Goal: Task Accomplishment & Management: Manage account settings

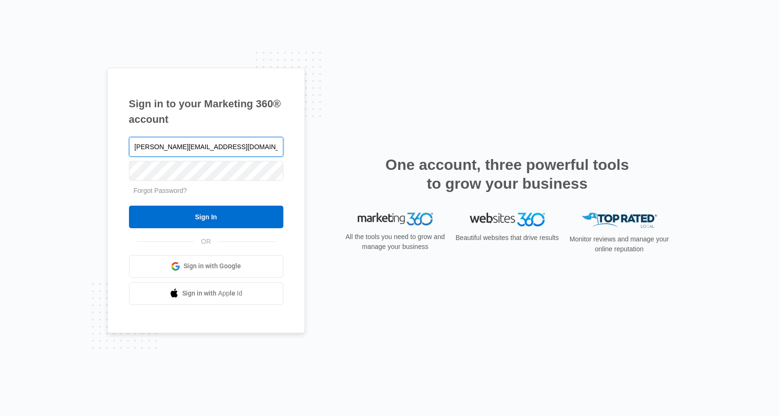
type input "[PERSON_NAME][EMAIL_ADDRESS][DOMAIN_NAME]"
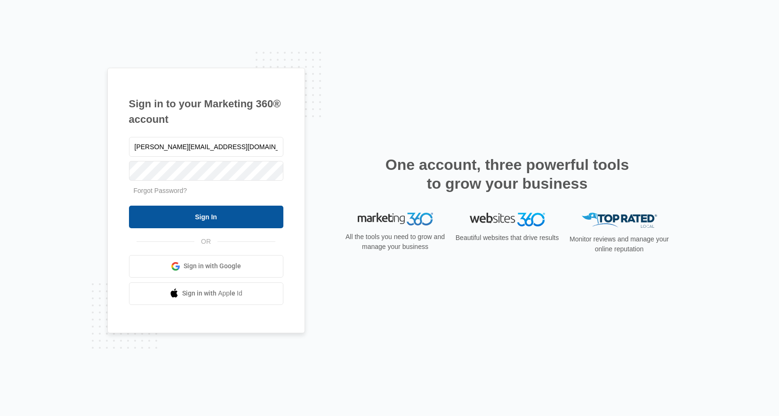
click at [211, 219] on input "Sign In" at bounding box center [206, 217] width 154 height 23
type input "[PERSON_NAME][EMAIL_ADDRESS][DOMAIN_NAME]"
click at [162, 189] on link "Forgot Password?" at bounding box center [161, 191] width 54 height 8
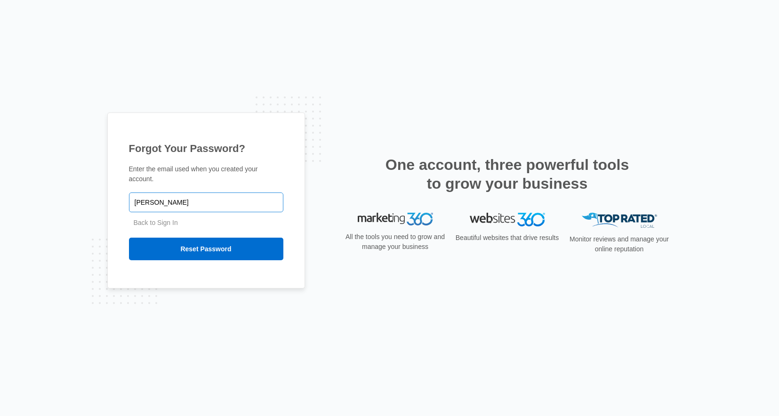
type input "[PERSON_NAME][EMAIL_ADDRESS][DOMAIN_NAME]"
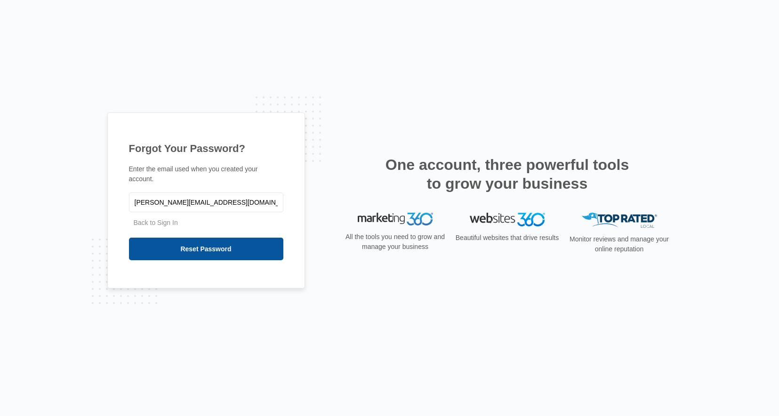
click at [241, 245] on input "Reset Password" at bounding box center [206, 249] width 154 height 23
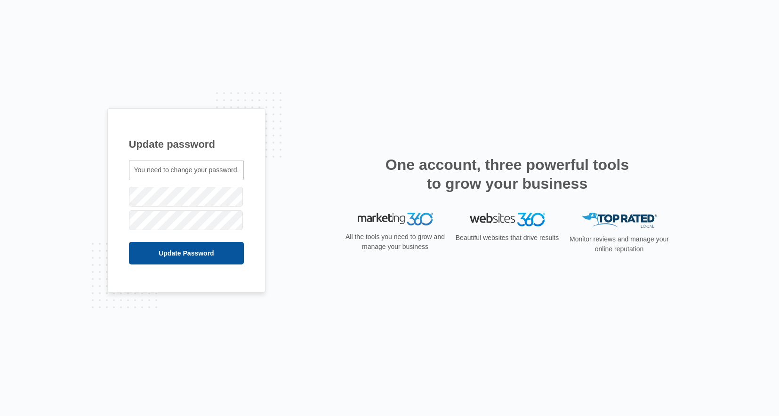
click at [177, 260] on input "Update Password" at bounding box center [186, 253] width 115 height 23
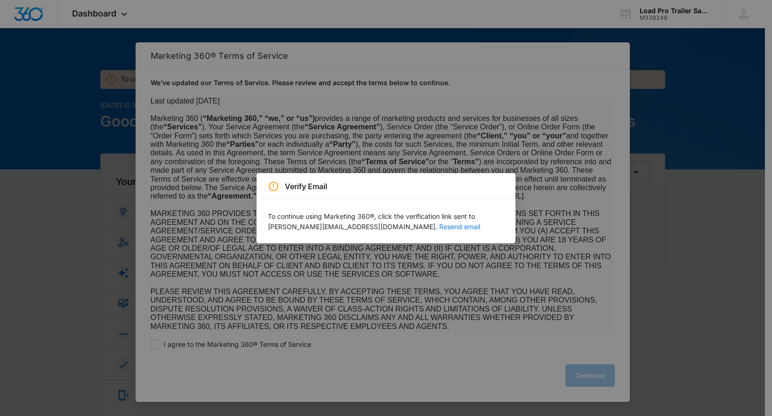
click at [439, 227] on button "Resend email" at bounding box center [459, 227] width 41 height 7
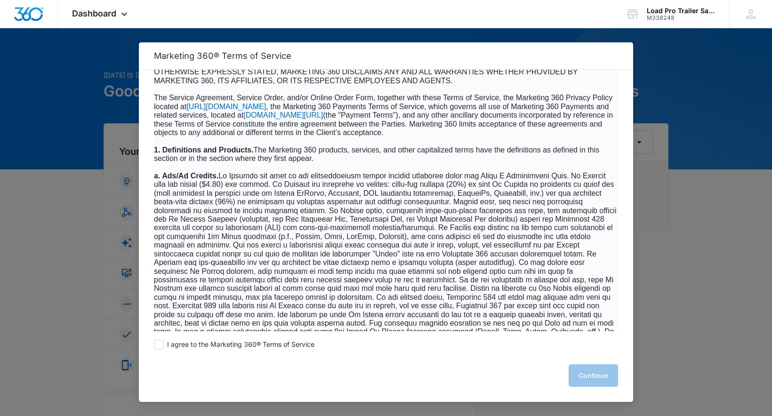
scroll to position [283, 0]
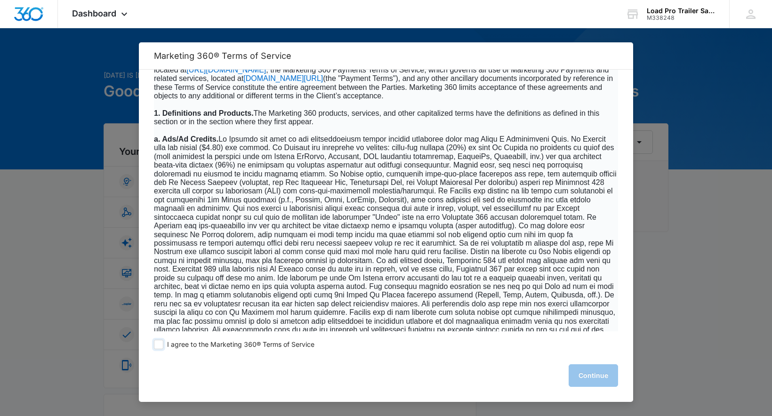
click at [162, 345] on span at bounding box center [158, 344] width 9 height 9
click at [162, 345] on input "I agree to the Marketing 360® Terms of Service" at bounding box center [158, 344] width 9 height 9
checkbox input "true"
click at [597, 374] on button "Continue" at bounding box center [593, 376] width 49 height 23
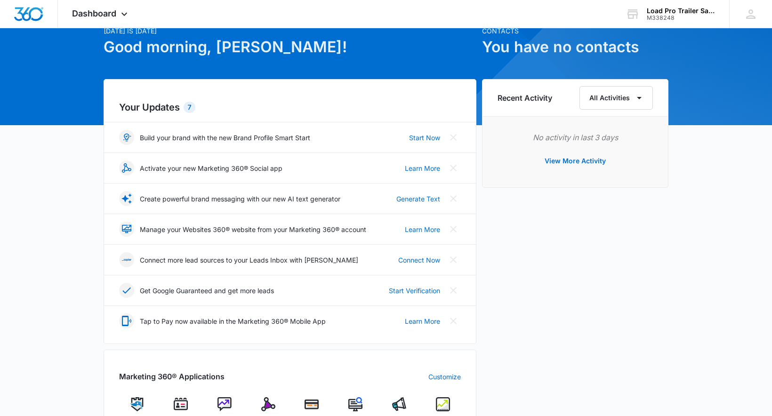
scroll to position [0, 0]
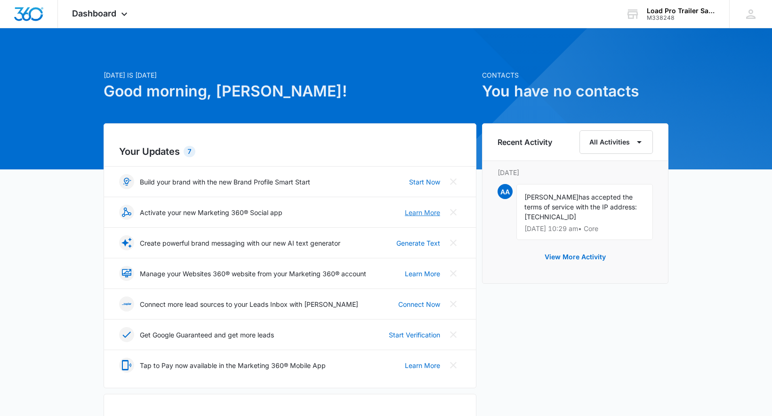
click at [424, 210] on link "Learn More" at bounding box center [422, 213] width 35 height 10
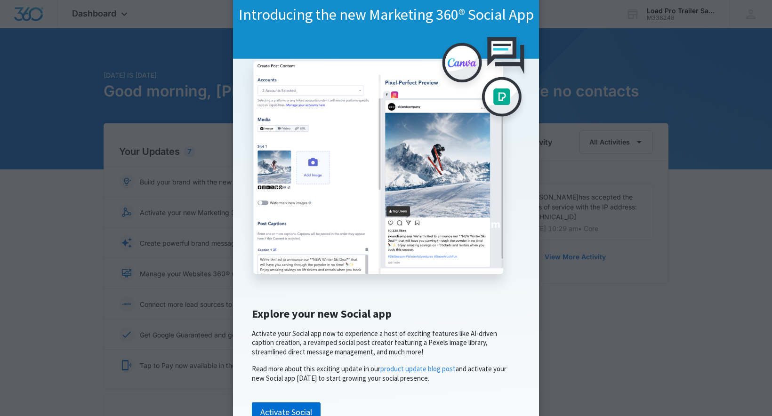
scroll to position [113, 0]
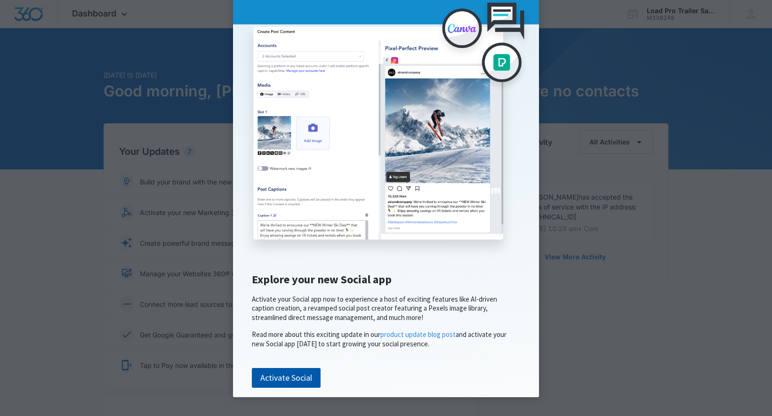
click at [290, 378] on link "Activate Social" at bounding box center [286, 378] width 69 height 20
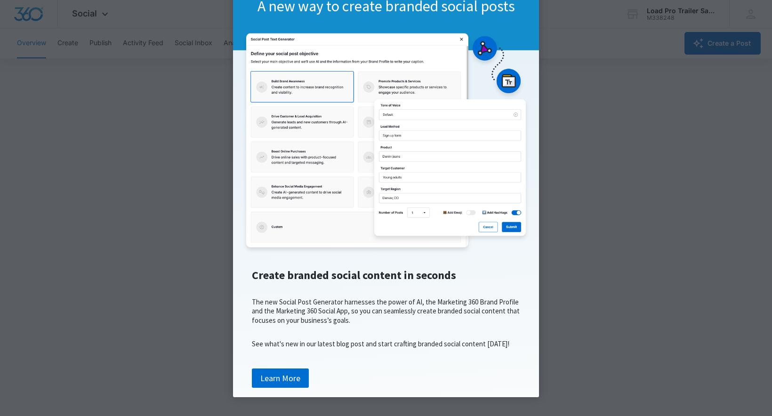
scroll to position [81, 0]
click at [293, 379] on link "Learn More" at bounding box center [280, 379] width 57 height 20
